Goal: Check status

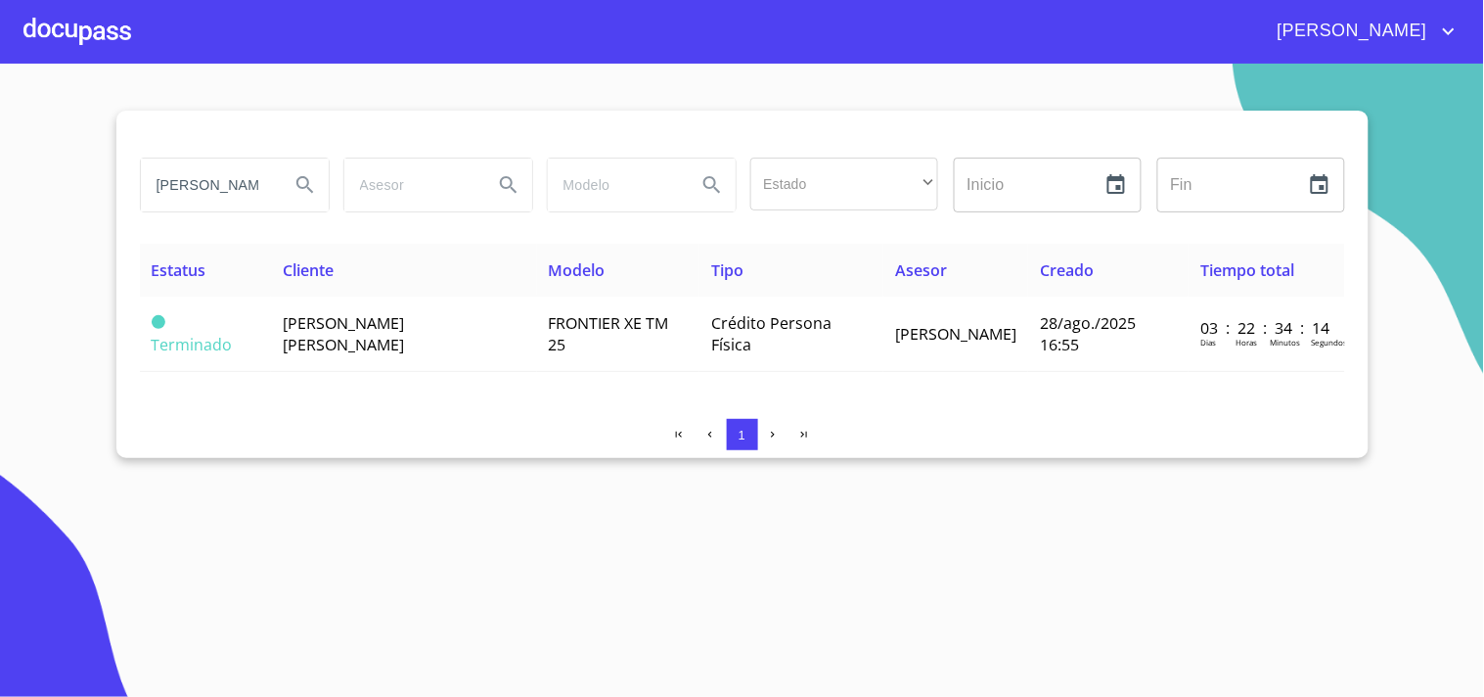
click at [23, 345] on section "[PERSON_NAME] [PERSON_NAME] Estado ​ ​ Inicio ​ Fin ​ Estatus Cliente Modelo Ti…" at bounding box center [742, 380] width 1484 height 633
click at [86, 92] on section "[PERSON_NAME] [PERSON_NAME] Estado ​ ​ Inicio ​ Fin ​ Estatus Cliente Modelo Ti…" at bounding box center [742, 380] width 1484 height 633
click at [94, 36] on div at bounding box center [77, 31] width 108 height 63
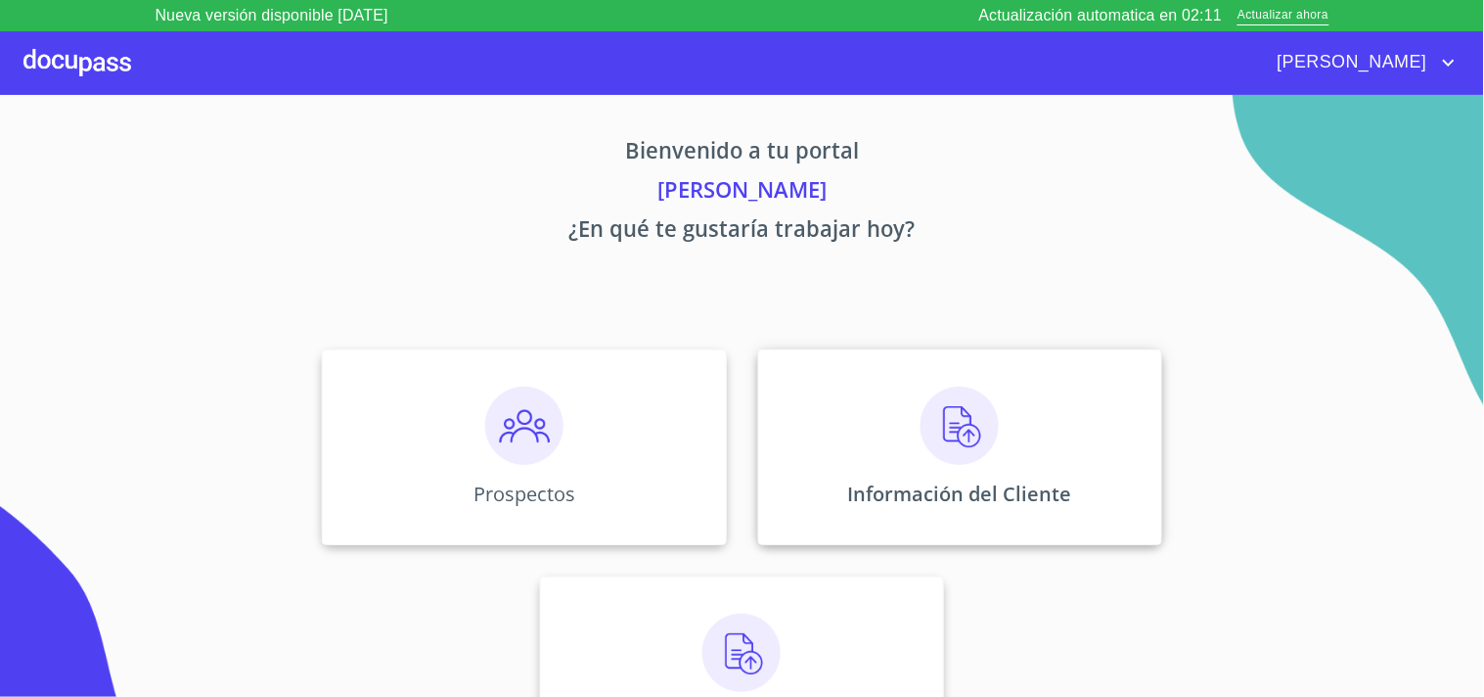
click at [955, 453] on img at bounding box center [960, 426] width 78 height 78
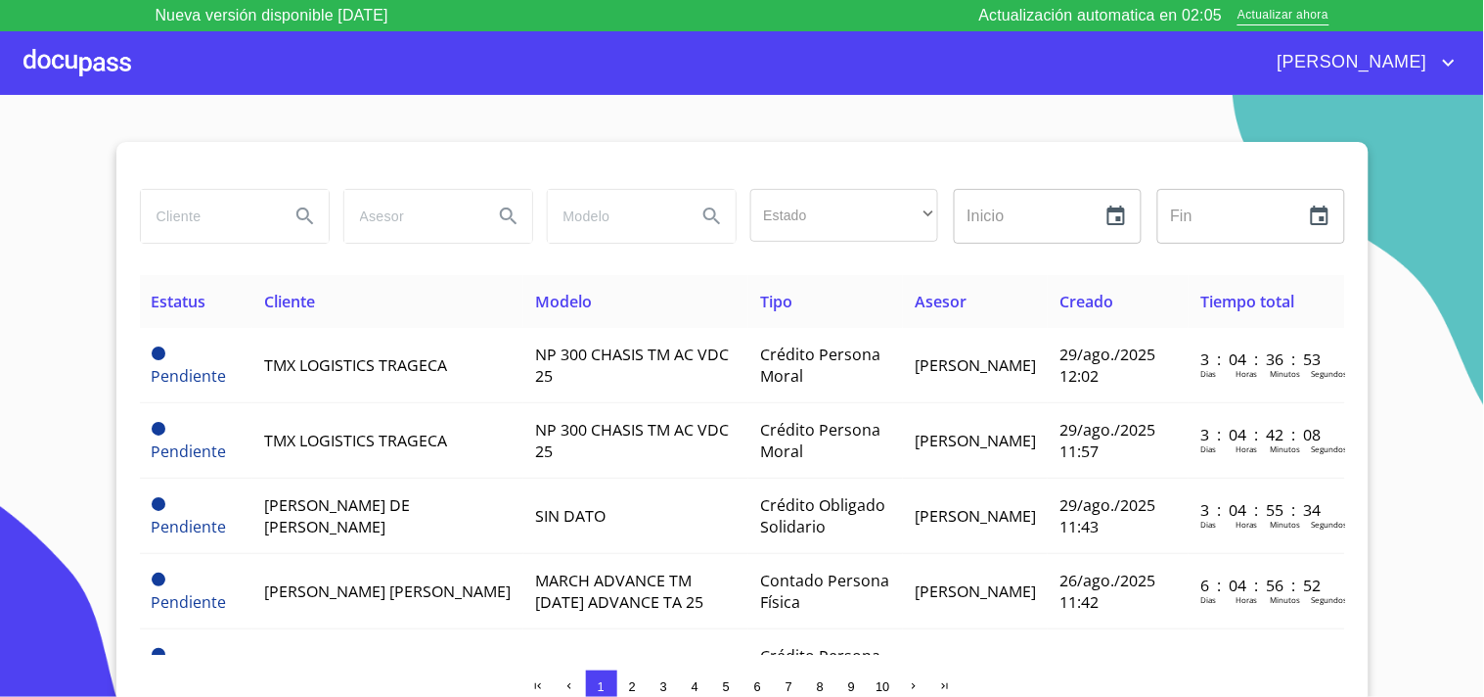
click at [160, 220] on input "search" at bounding box center [207, 216] width 133 height 53
type input "[PERSON_NAME] [PERSON_NAME]"
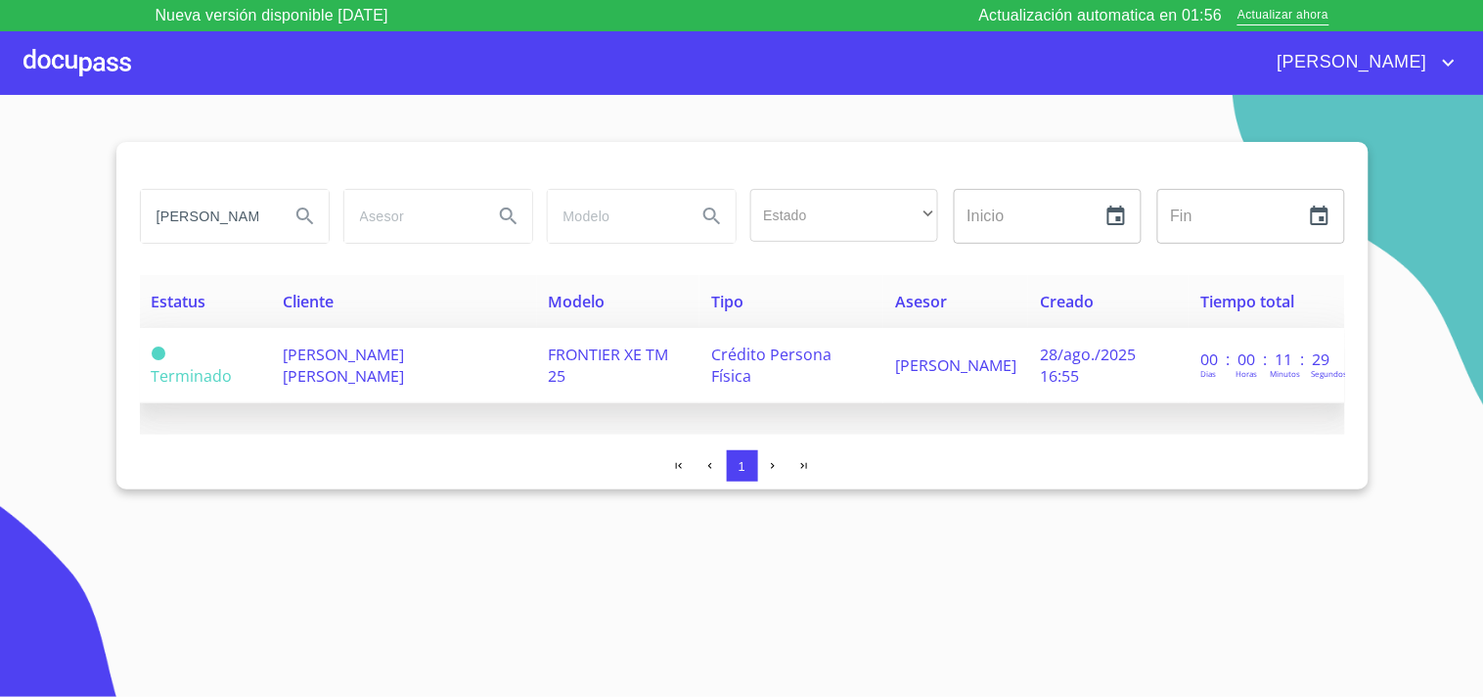
click at [367, 357] on span "[PERSON_NAME] [PERSON_NAME]" at bounding box center [343, 364] width 121 height 43
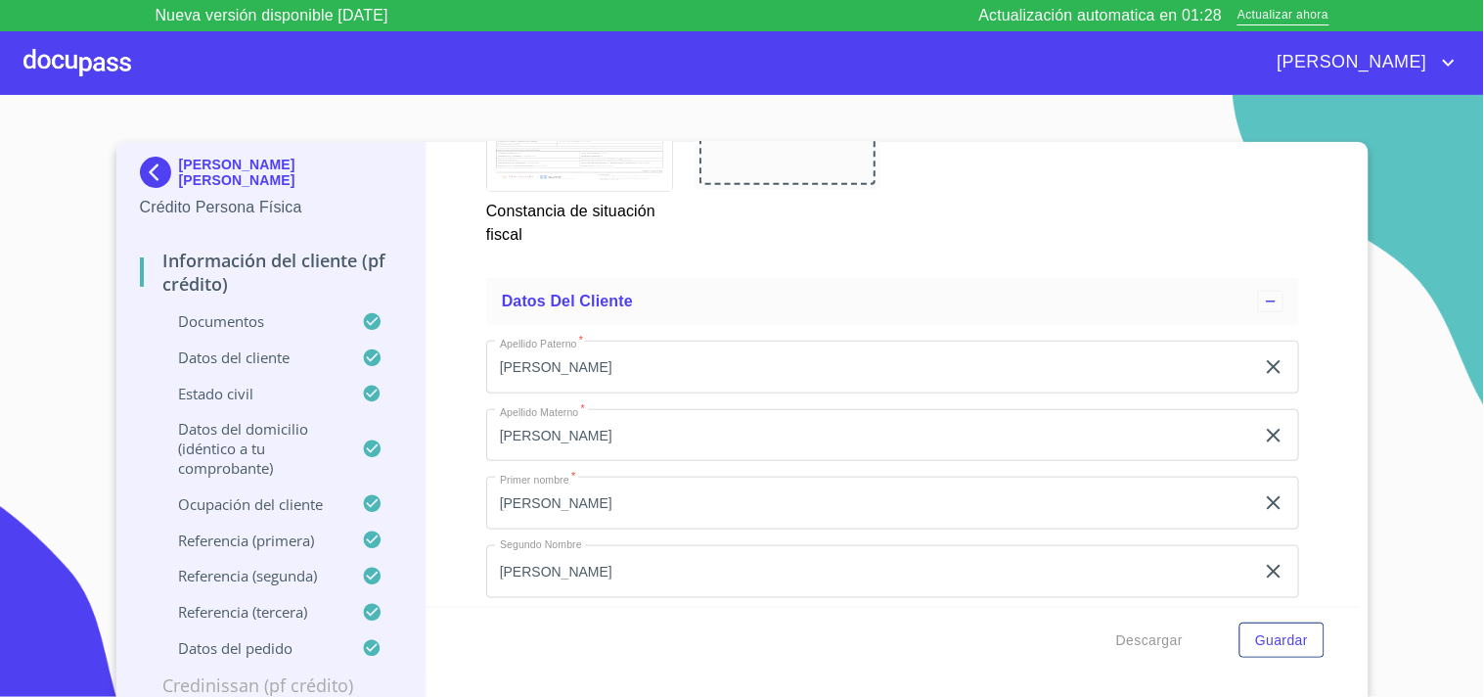
scroll to position [6445, 0]
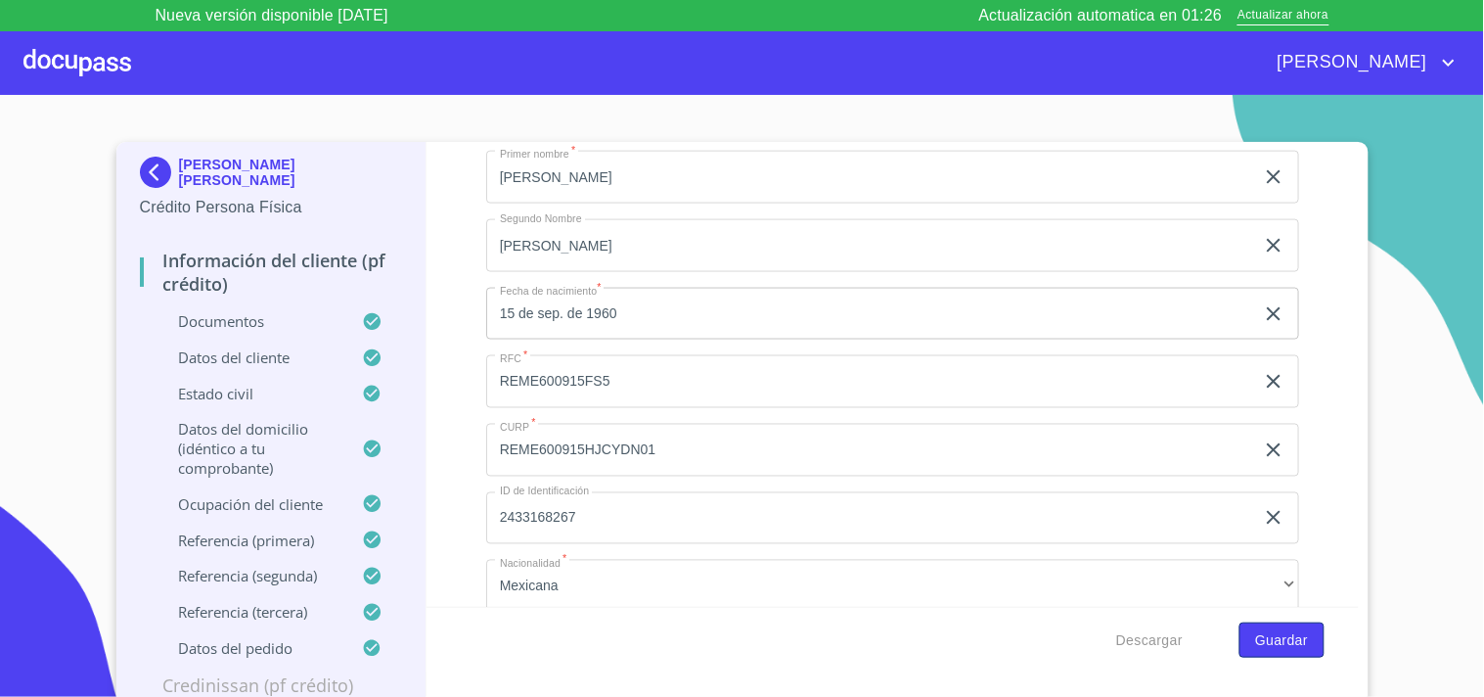
click at [1278, 649] on span "Guardar" at bounding box center [1281, 640] width 53 height 24
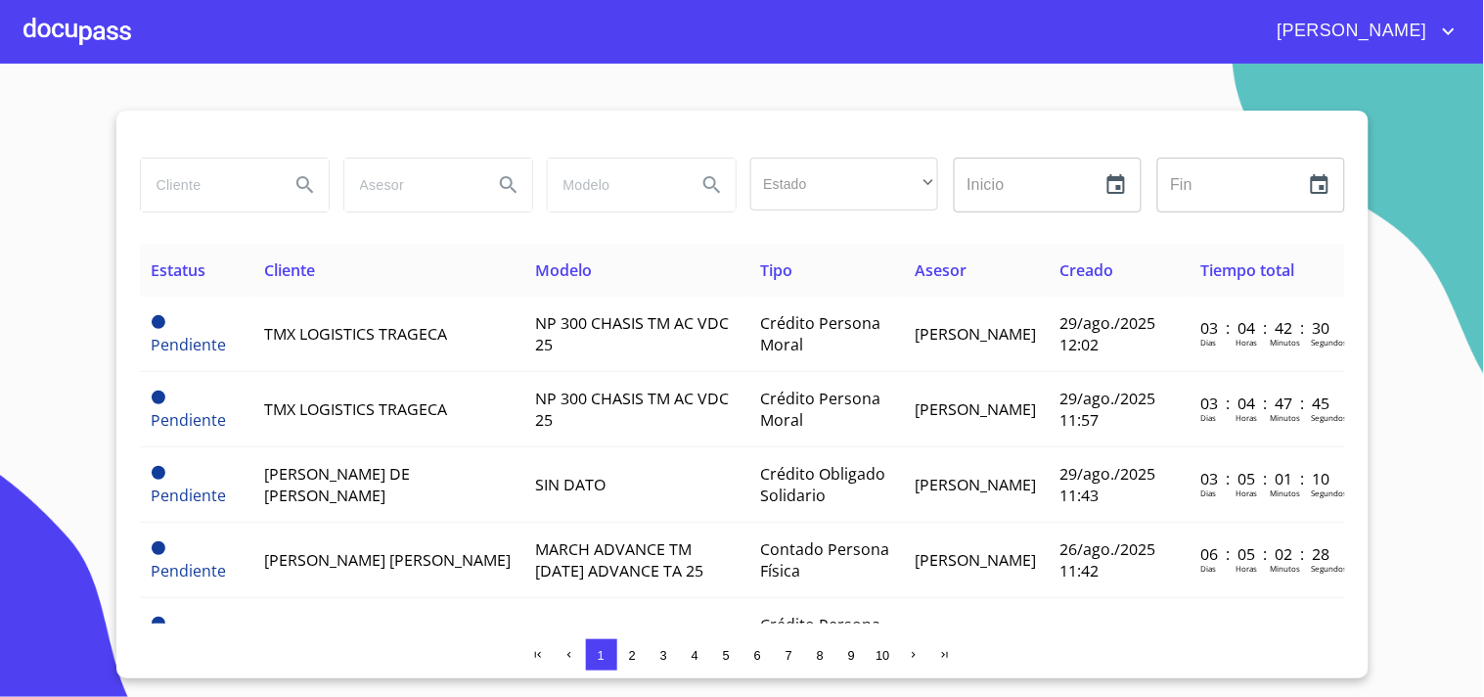
click at [68, 220] on section "Estado ​ ​ Inicio ​ Fin ​ Estatus Cliente Modelo Tipo Asesor Creado Tiempo tota…" at bounding box center [742, 380] width 1484 height 633
click at [178, 189] on input "search" at bounding box center [207, 185] width 133 height 53
type input "j"
click at [105, 23] on div at bounding box center [77, 31] width 108 height 63
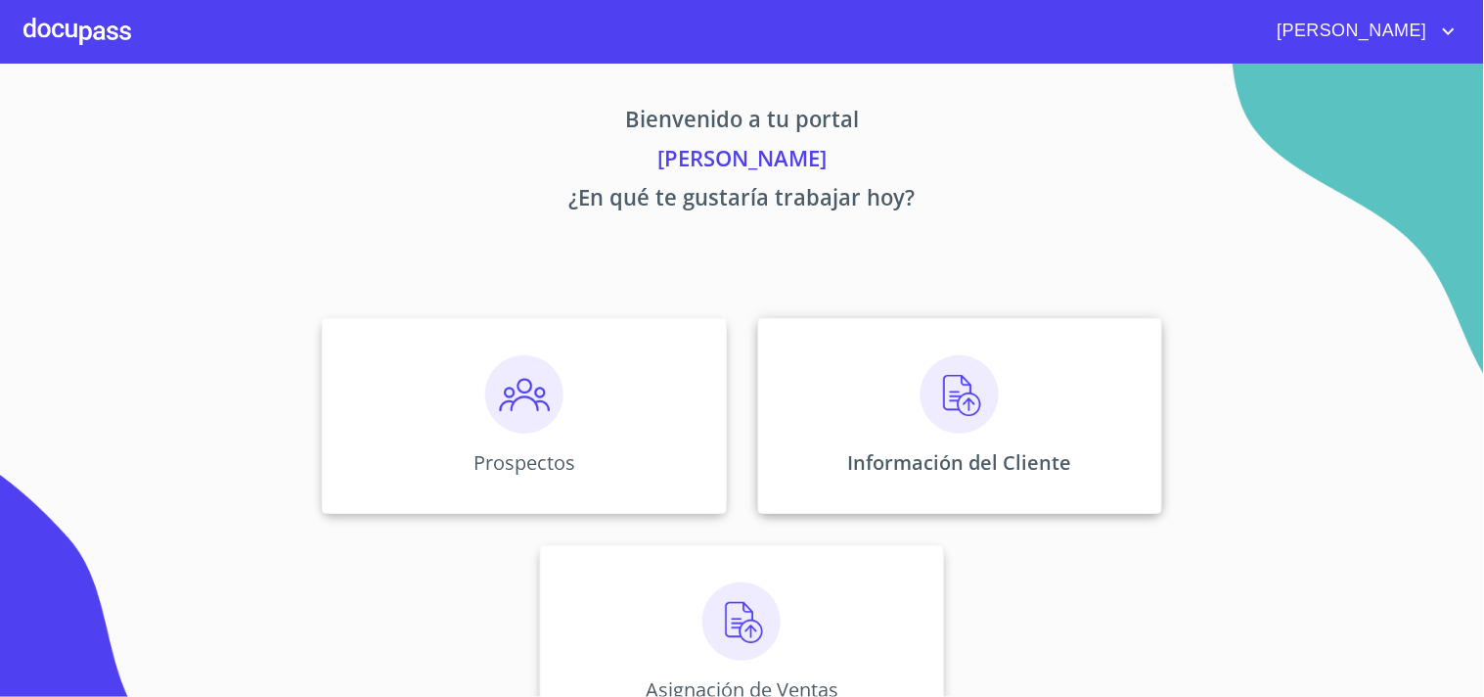
click at [911, 405] on div "Información del Cliente" at bounding box center [960, 416] width 404 height 196
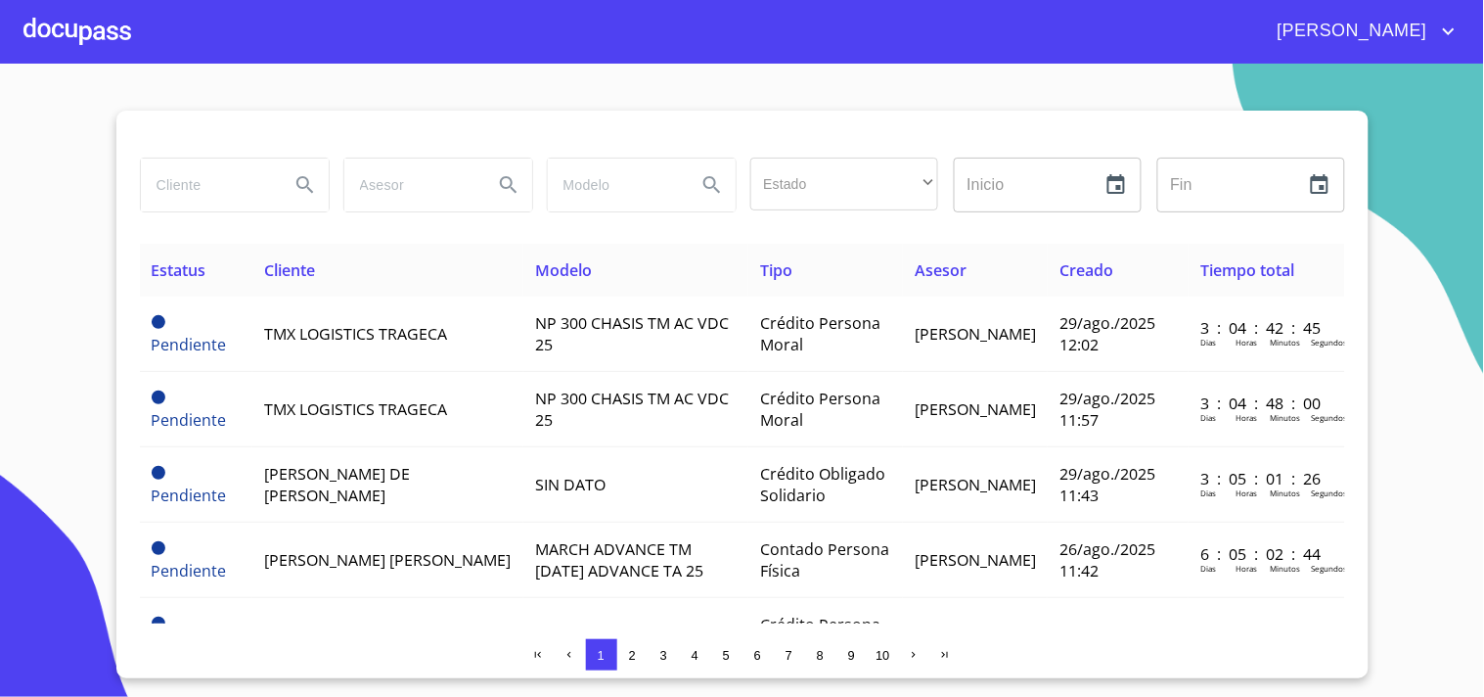
click at [183, 189] on input "search" at bounding box center [207, 185] width 133 height 53
type input "[PERSON_NAME] [PERSON_NAME]"
click at [298, 189] on icon "Search" at bounding box center [305, 184] width 23 height 23
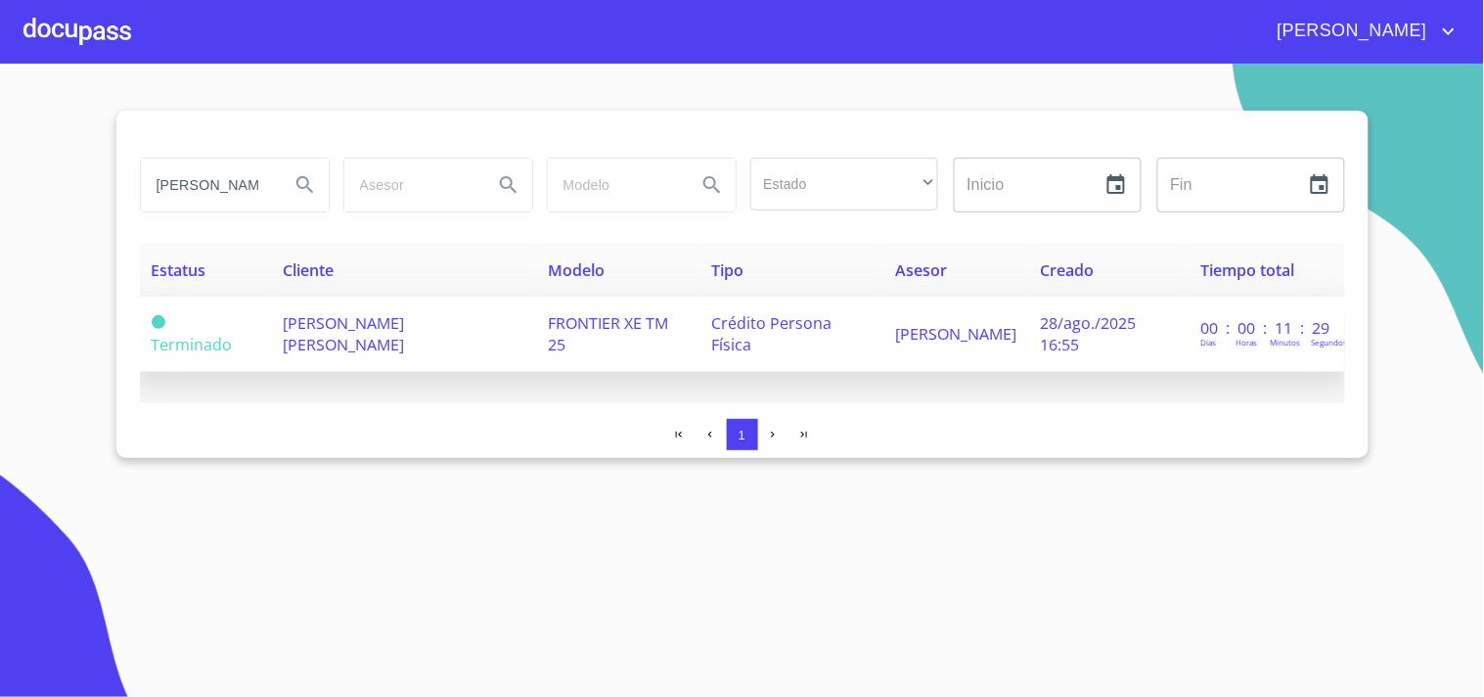
click at [431, 334] on td "[PERSON_NAME] [PERSON_NAME]" at bounding box center [403, 333] width 265 height 75
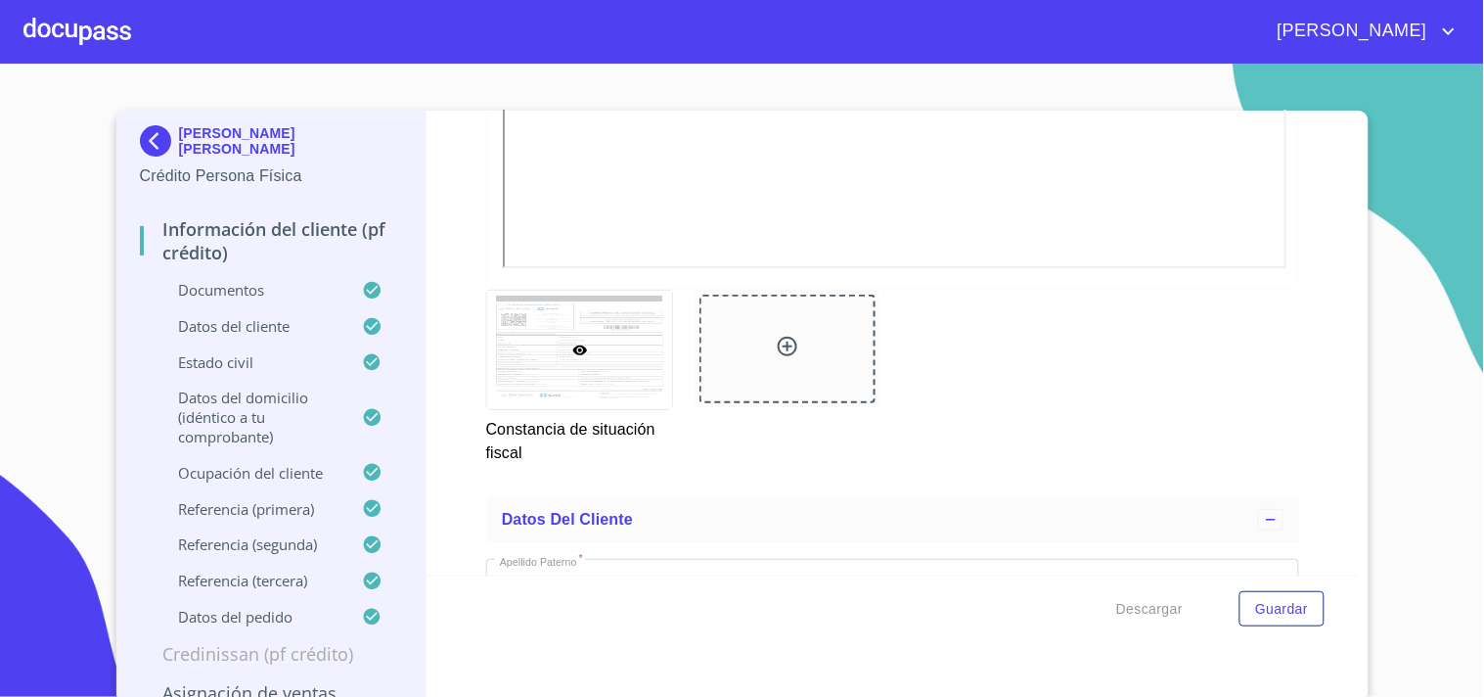
scroll to position [5871, 0]
click at [1264, 614] on span "Guardar" at bounding box center [1281, 609] width 53 height 24
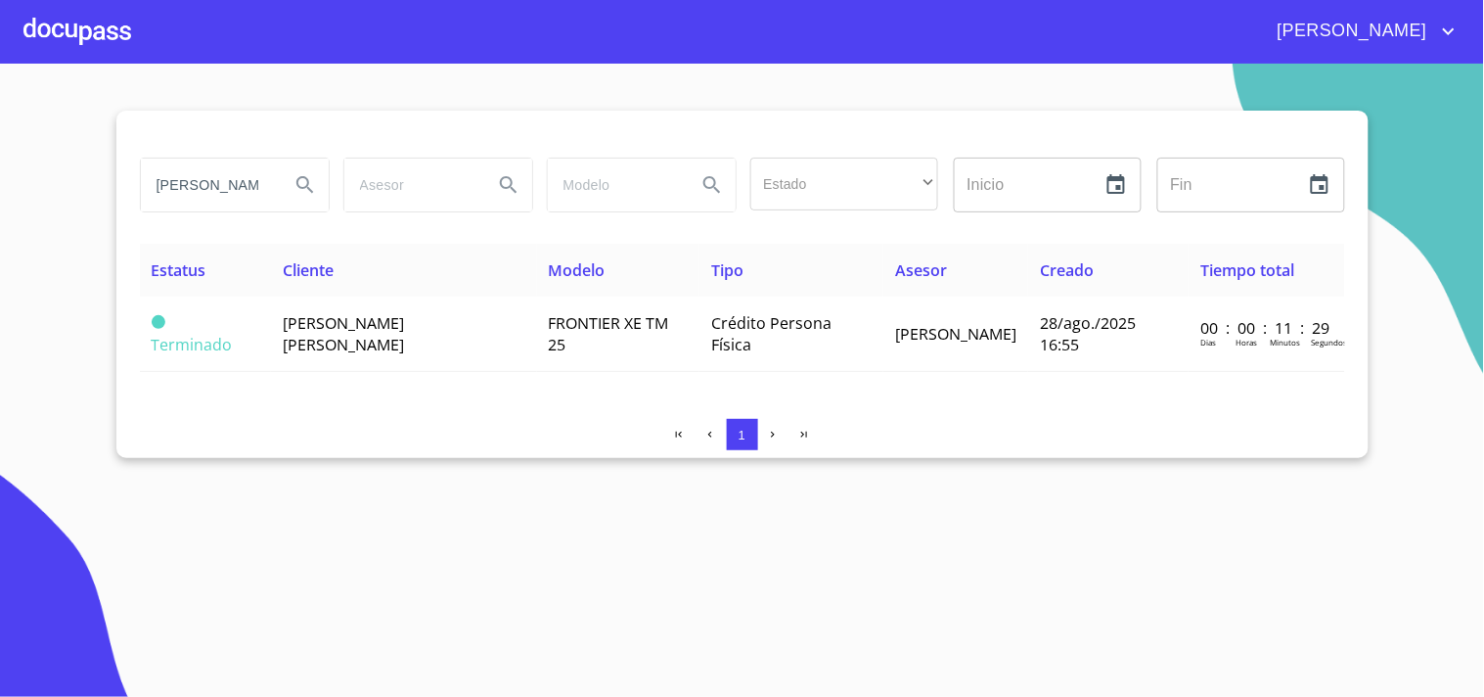
click at [90, 32] on div at bounding box center [77, 31] width 108 height 63
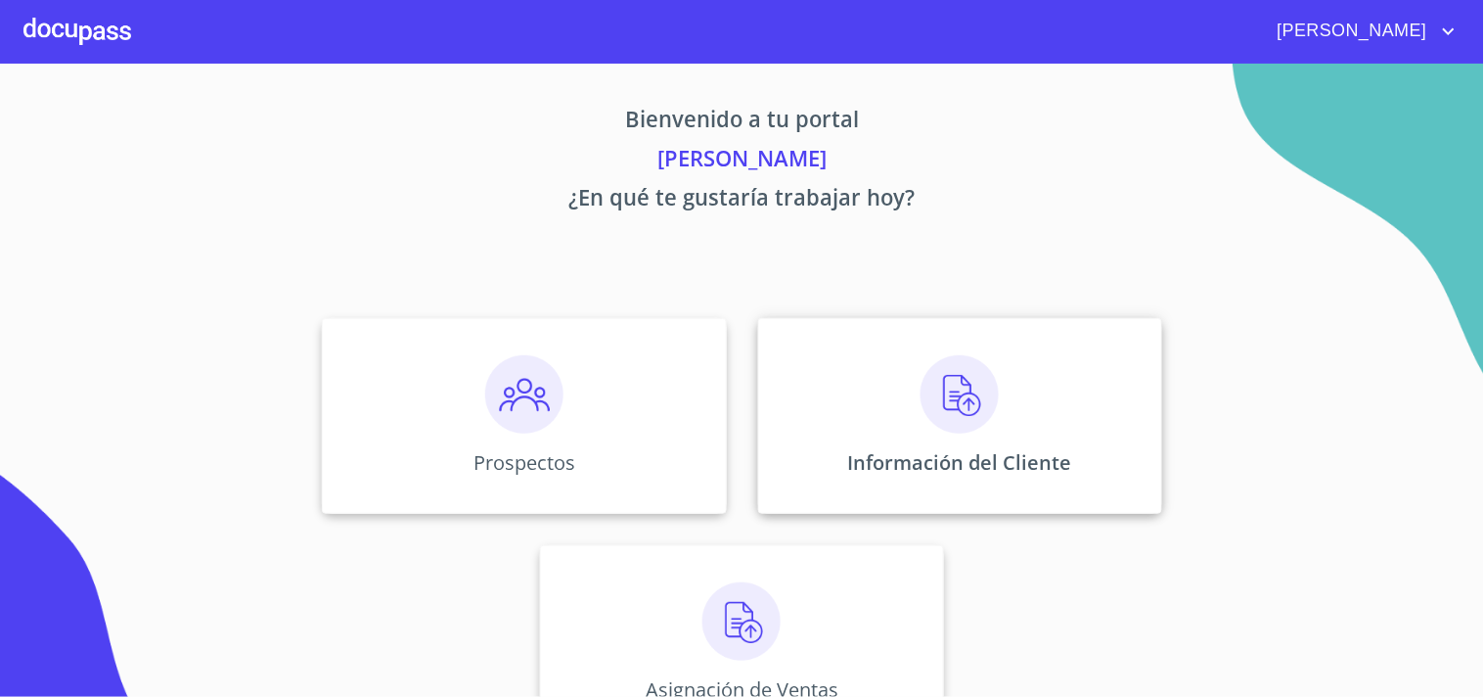
click at [946, 414] on img at bounding box center [960, 394] width 78 height 78
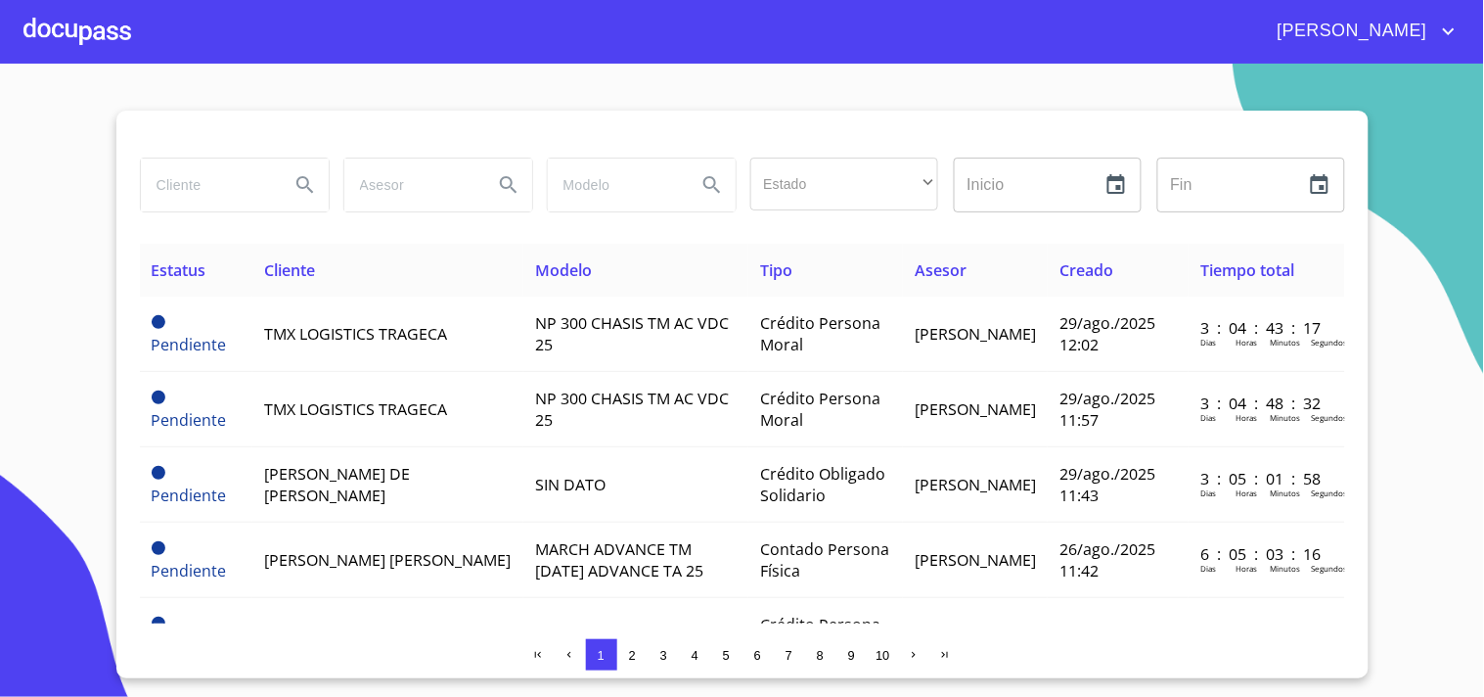
click at [194, 189] on input "search" at bounding box center [207, 185] width 133 height 53
type input "[PERSON_NAME]"
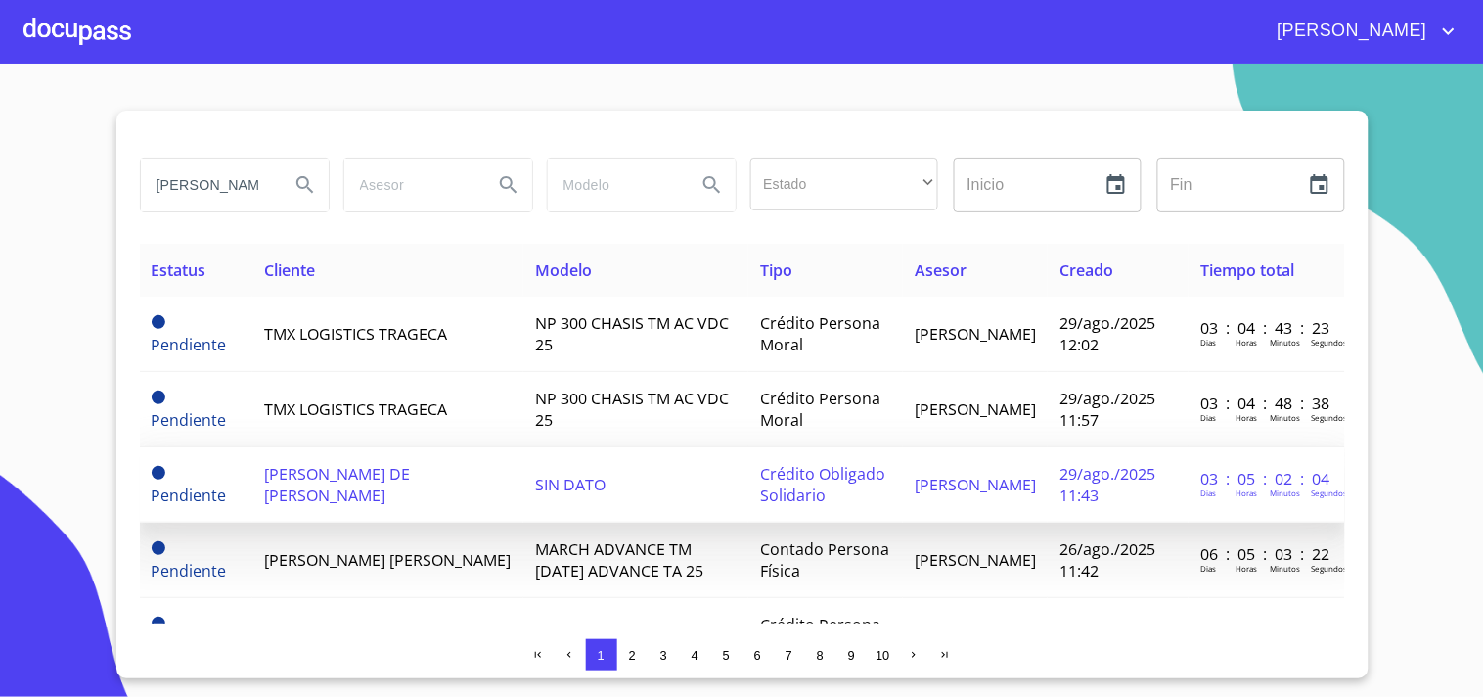
click at [319, 483] on span "[PERSON_NAME] DE [PERSON_NAME]" at bounding box center [337, 484] width 146 height 43
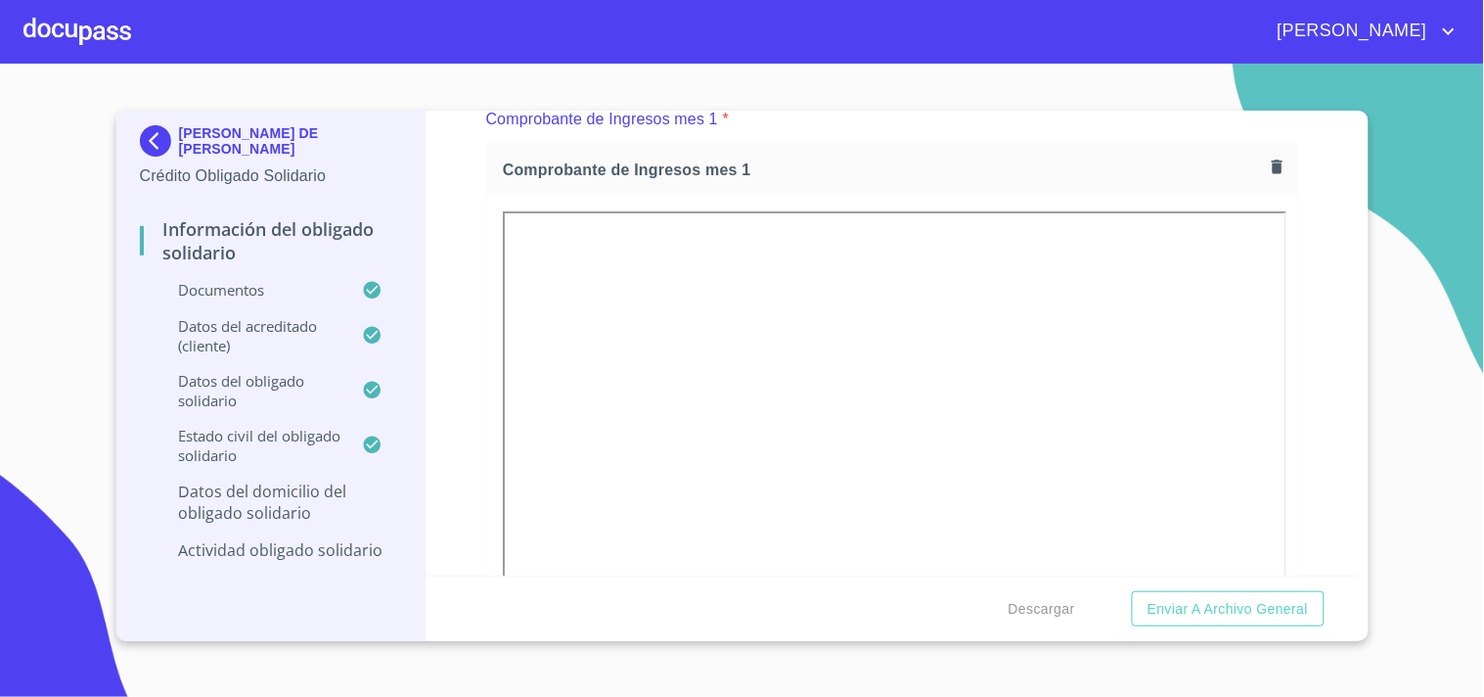
scroll to position [1957, 0]
click at [148, 140] on img at bounding box center [159, 140] width 39 height 31
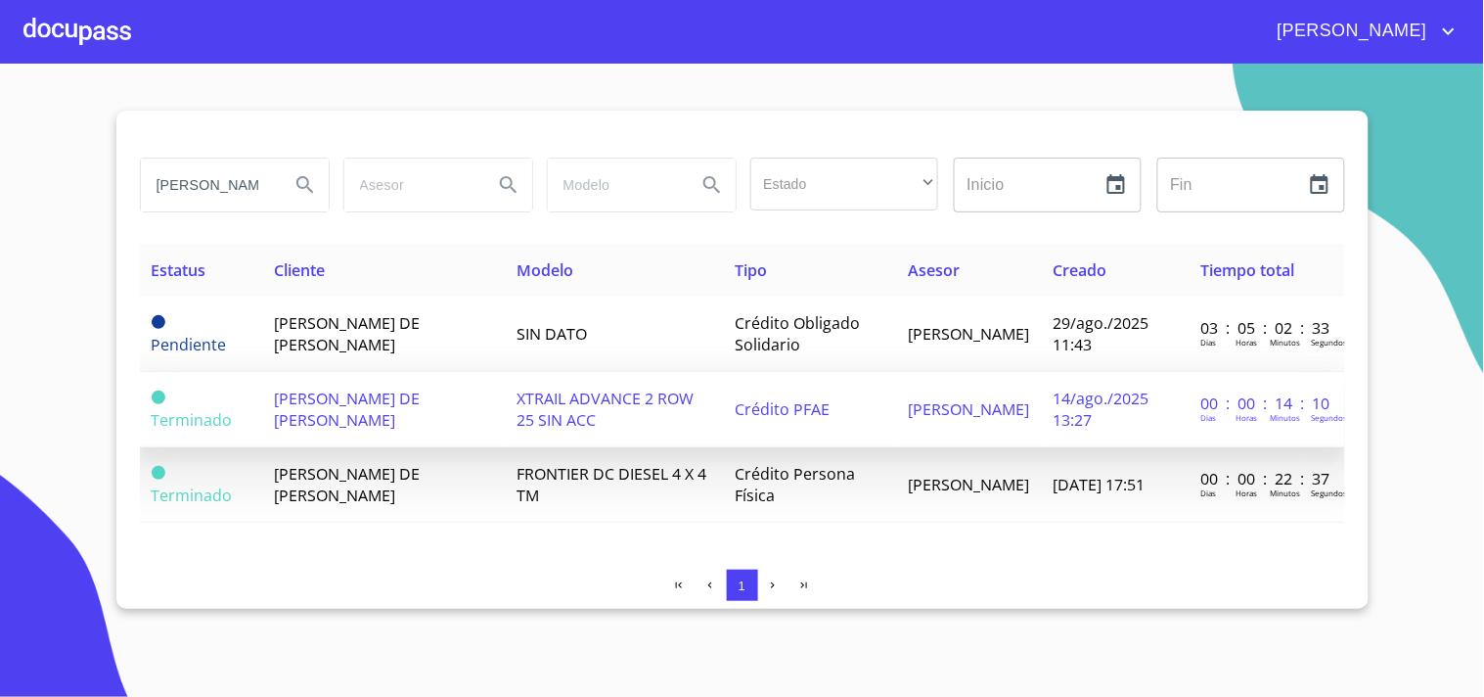
click at [353, 411] on td "[PERSON_NAME] DE [PERSON_NAME]" at bounding box center [383, 409] width 243 height 75
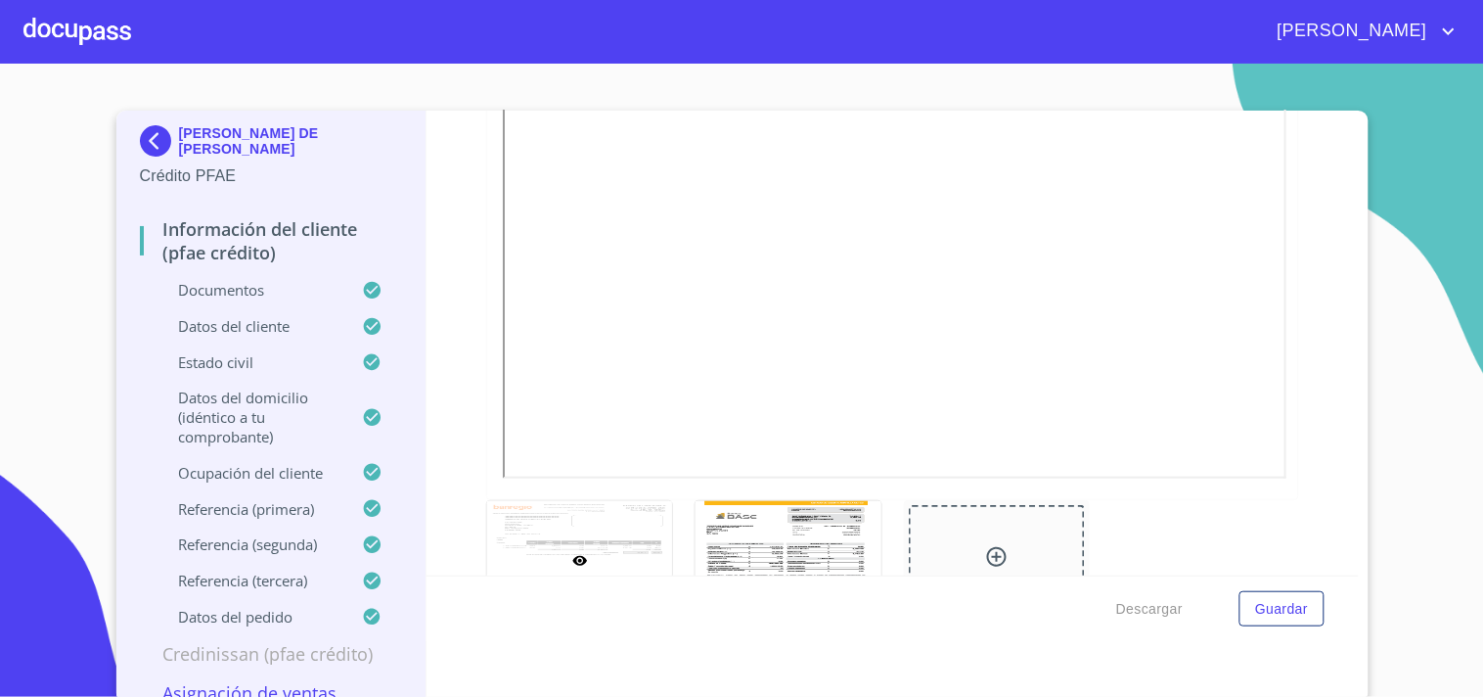
scroll to position [2392, 0]
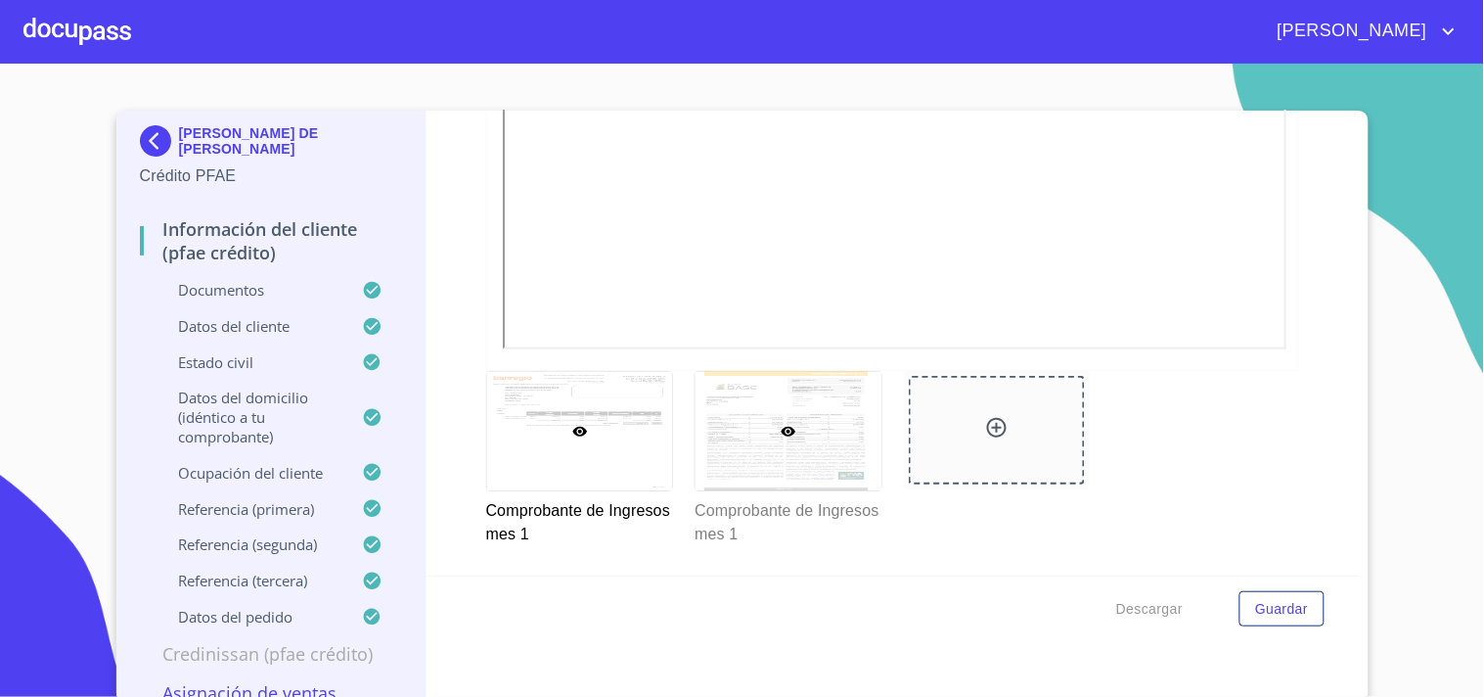
click at [700, 457] on div at bounding box center [789, 431] width 186 height 118
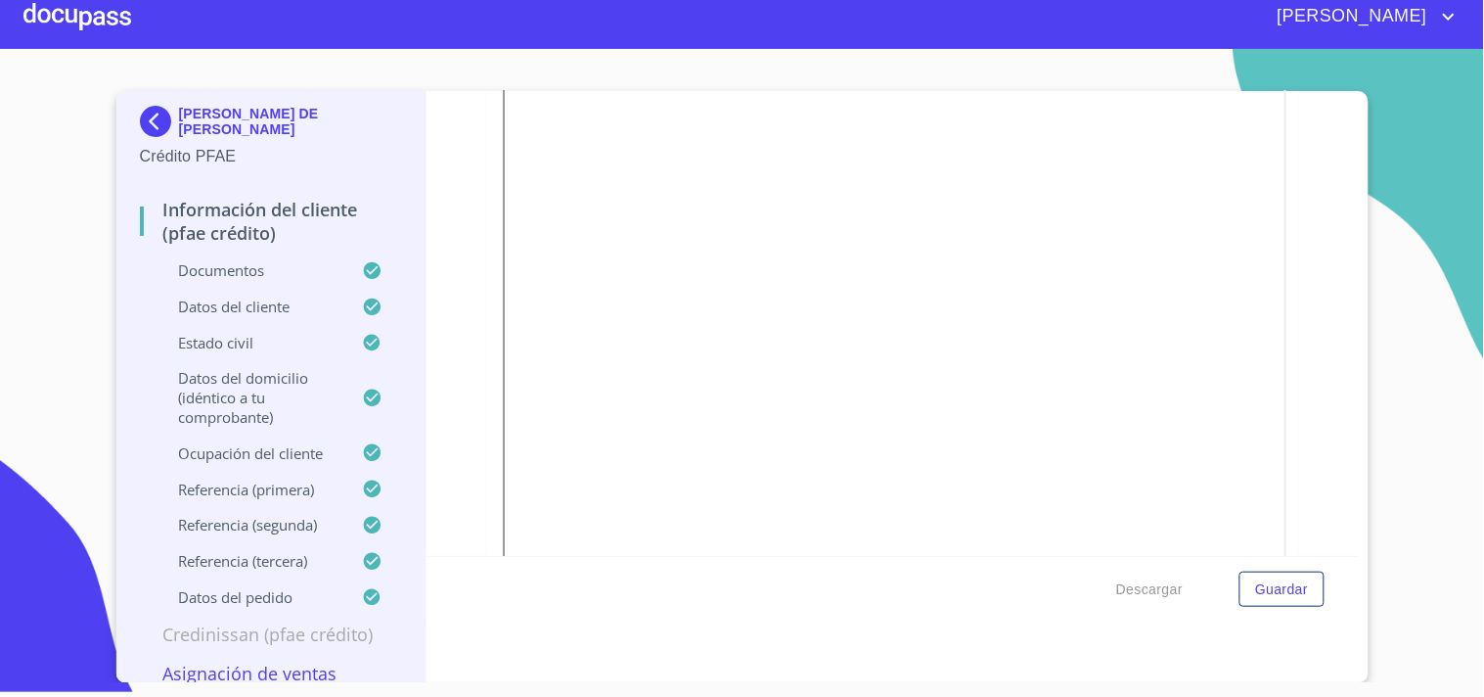
scroll to position [2092, 0]
